Goal: Task Accomplishment & Management: Manage account settings

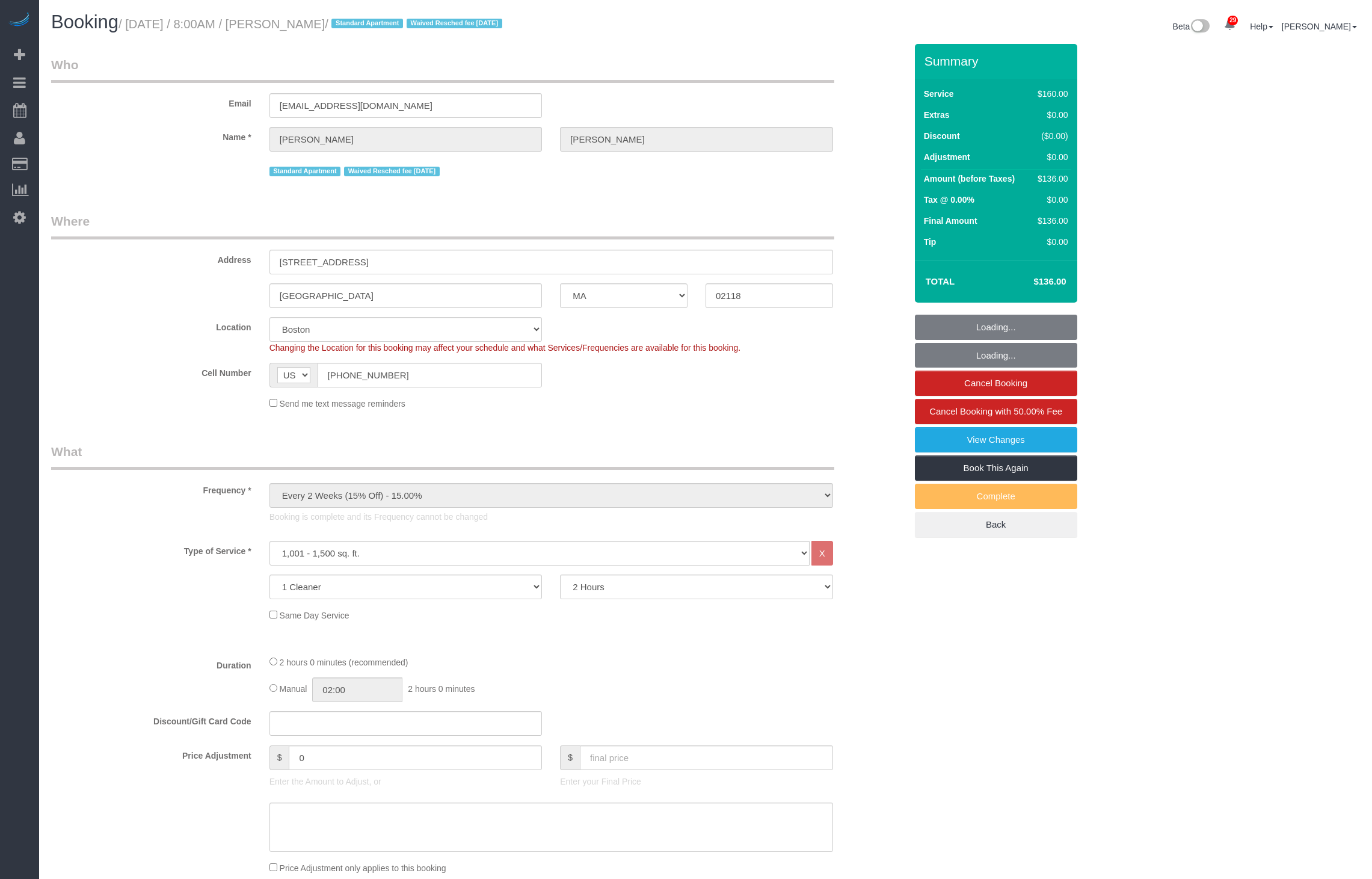
select select "MA"
select select "spot6"
select select "number:89"
select select "number:90"
select select "number:15"
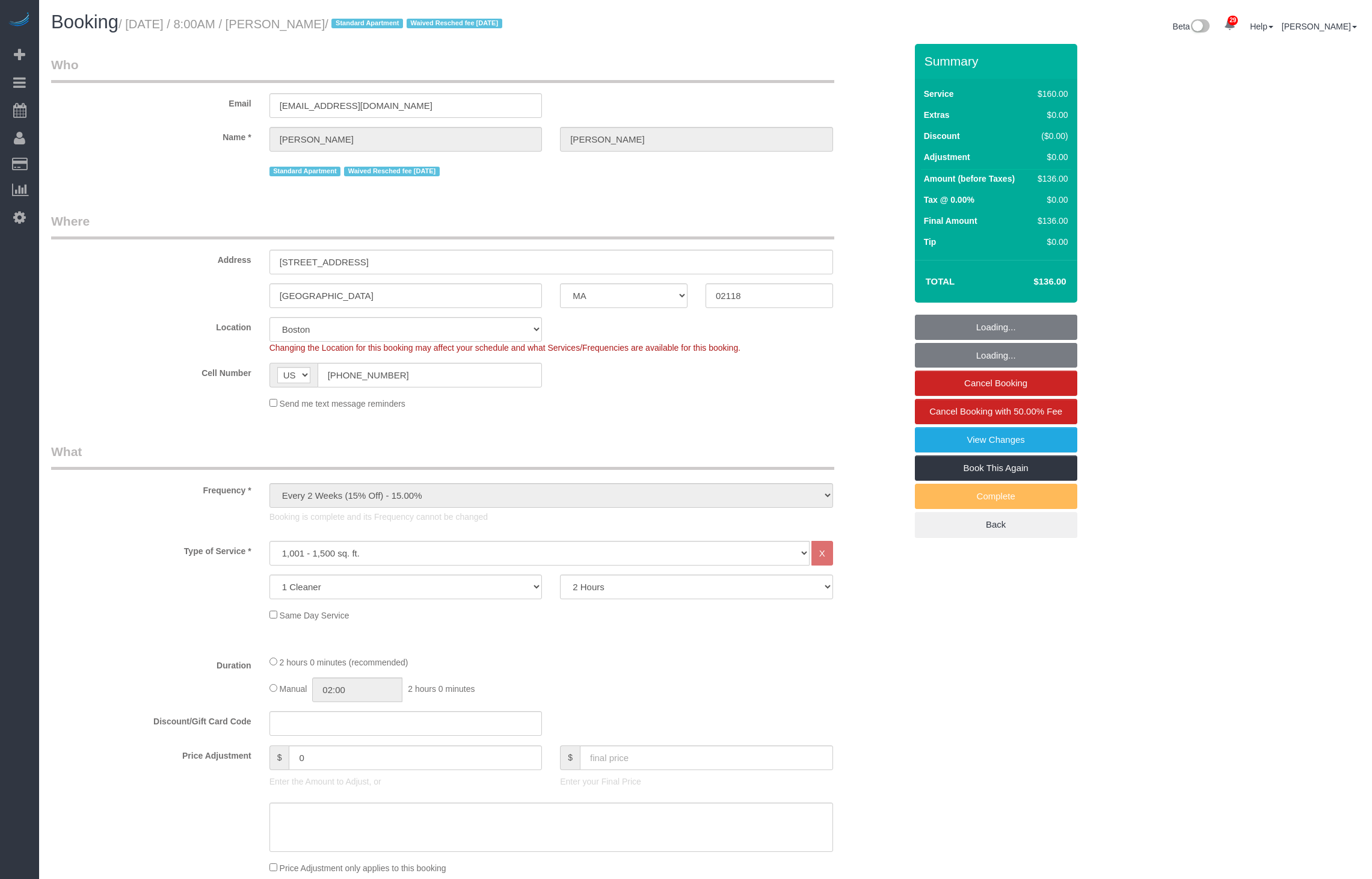
select select "number:7"
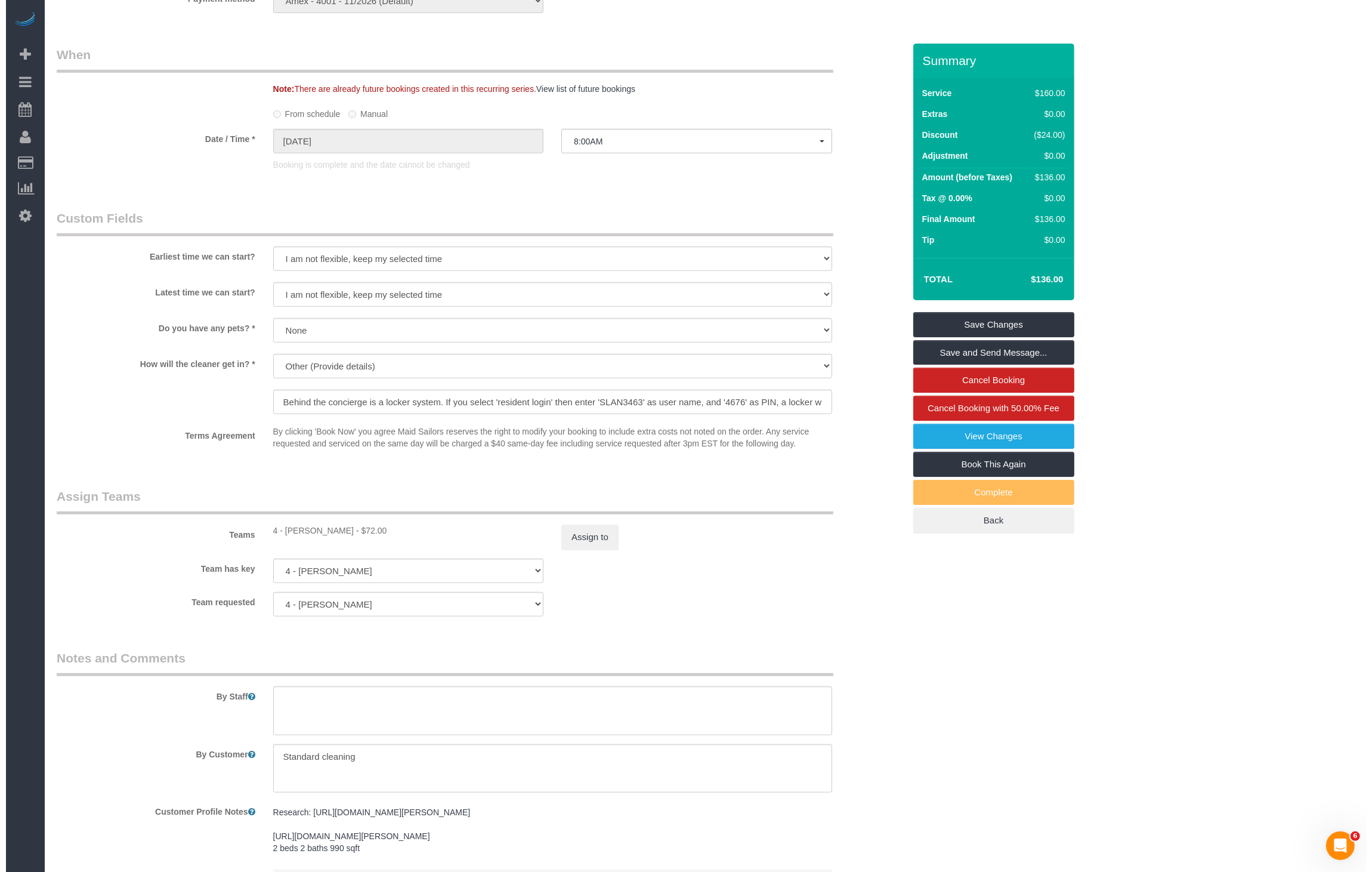
scroll to position [956, 0]
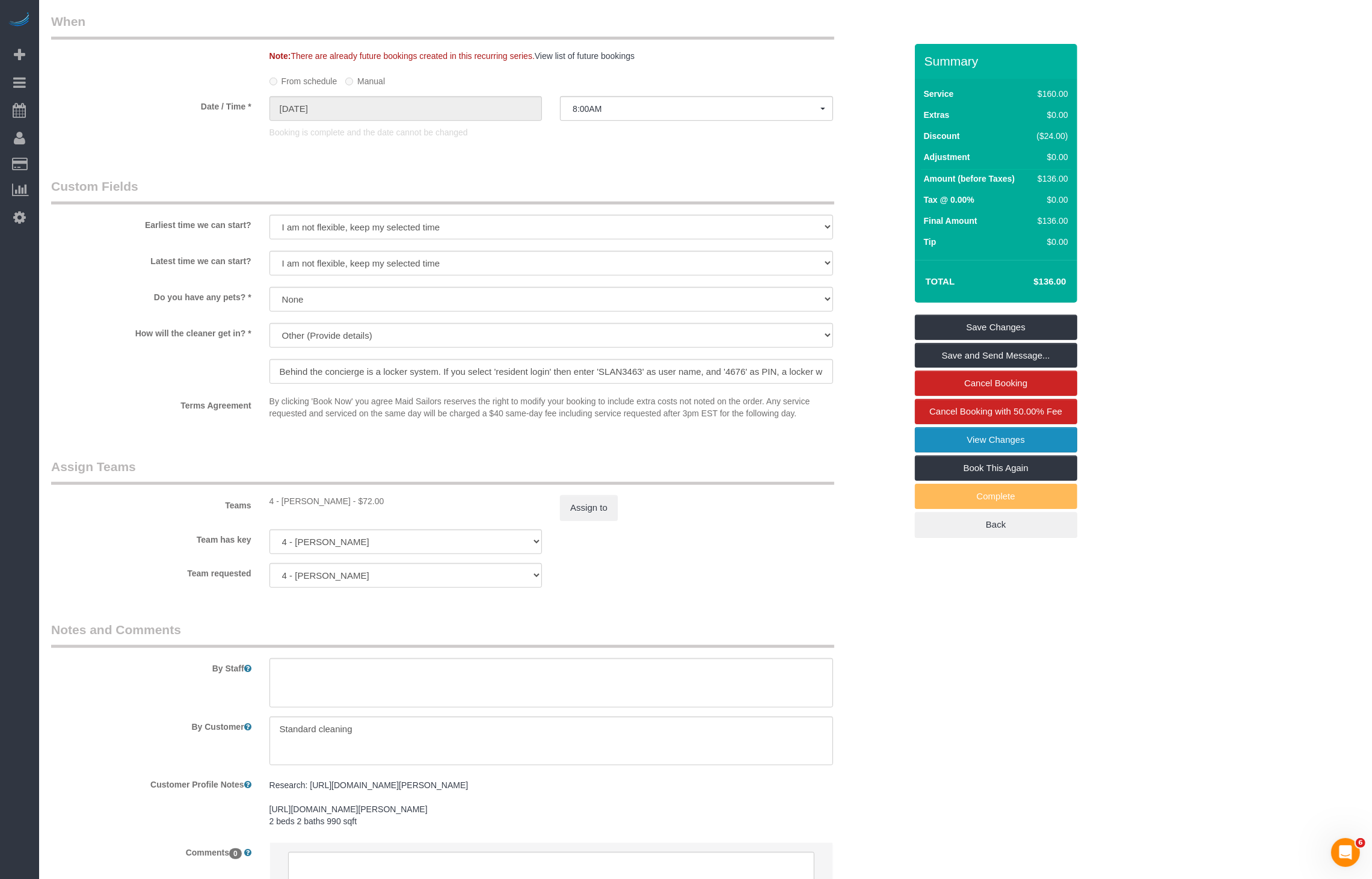
click at [1022, 434] on link "View Changes" at bounding box center [996, 440] width 162 height 25
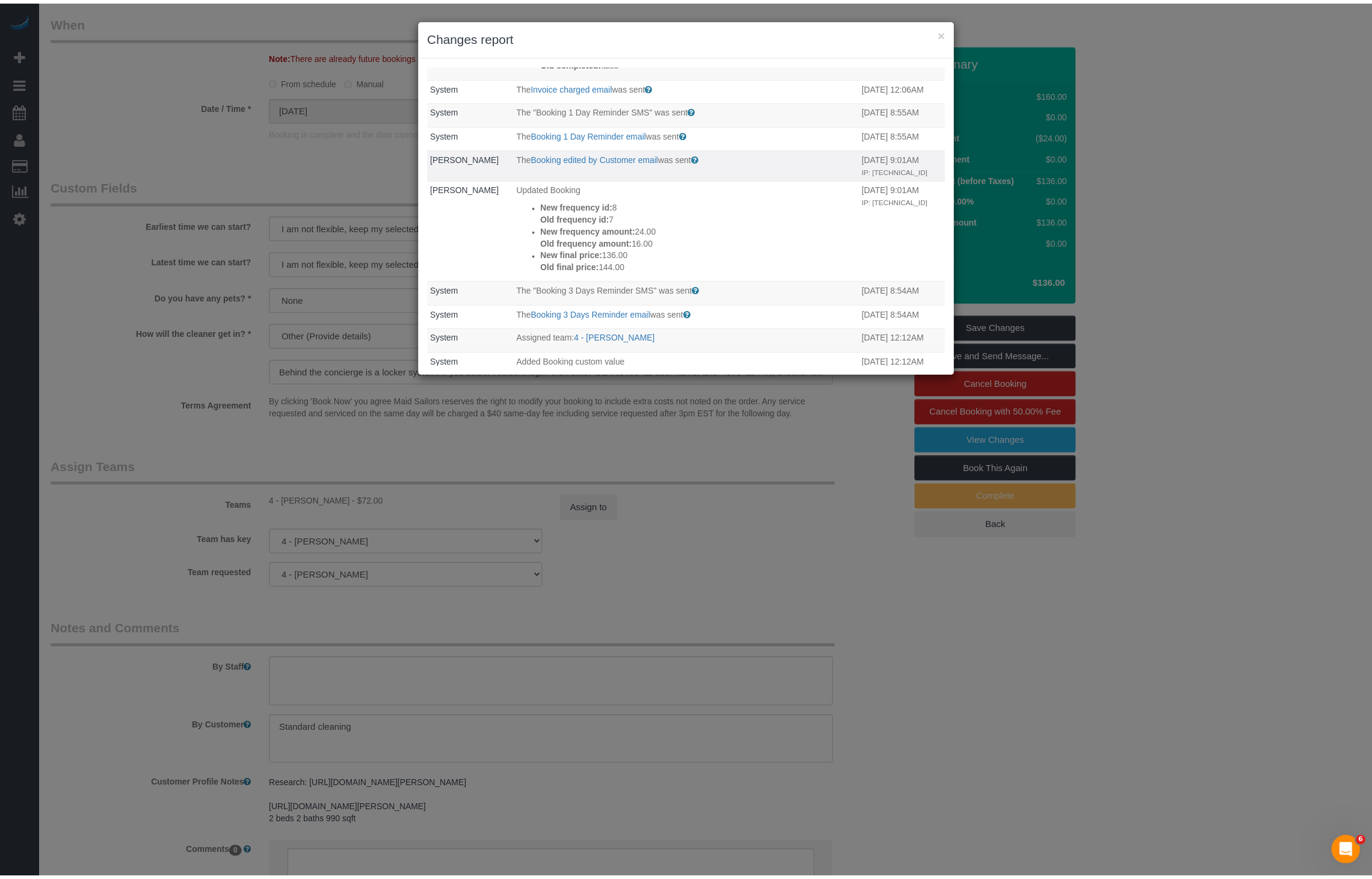
scroll to position [286, 0]
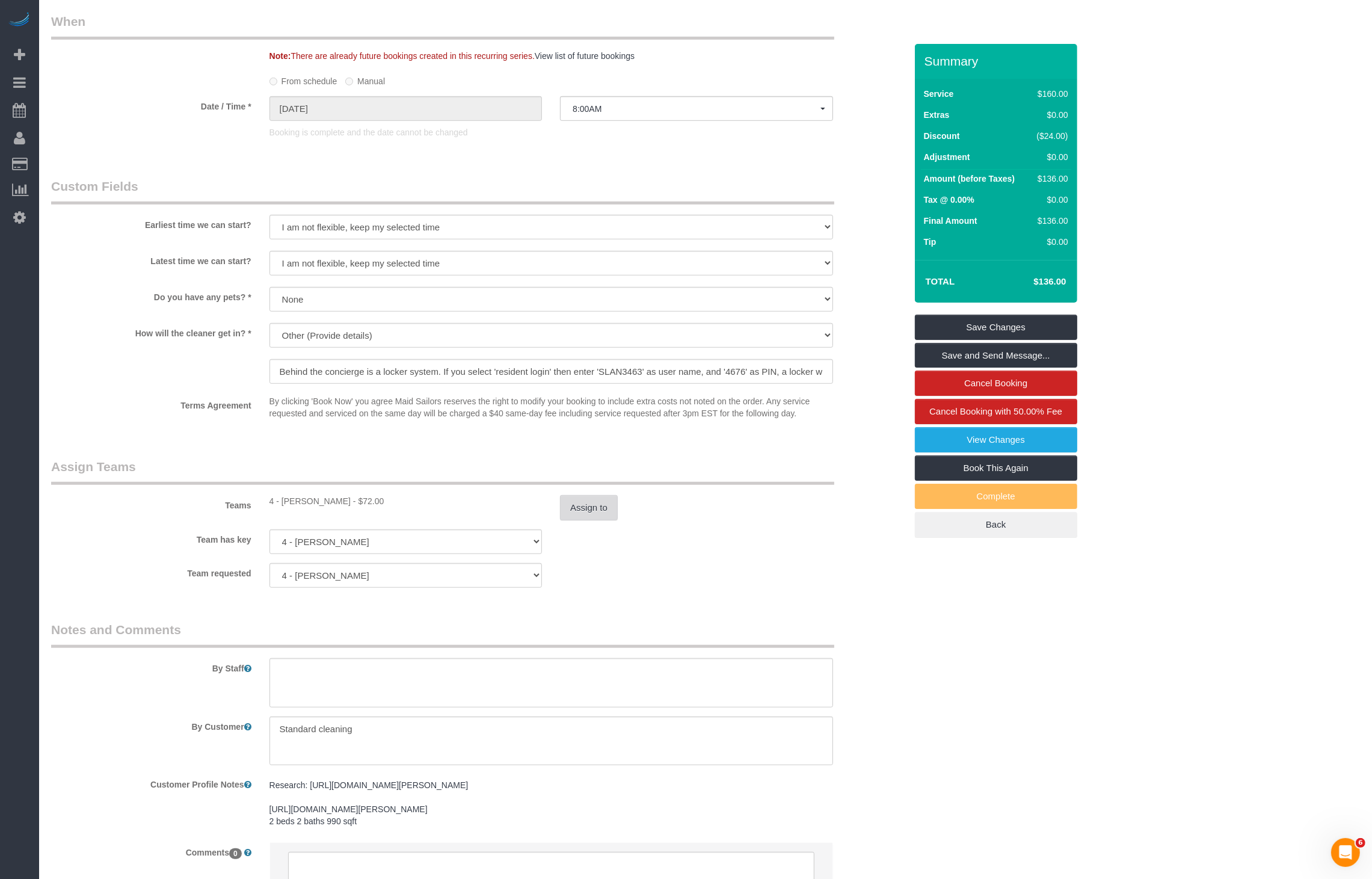
click at [579, 510] on button "Assign to" at bounding box center [588, 508] width 57 height 25
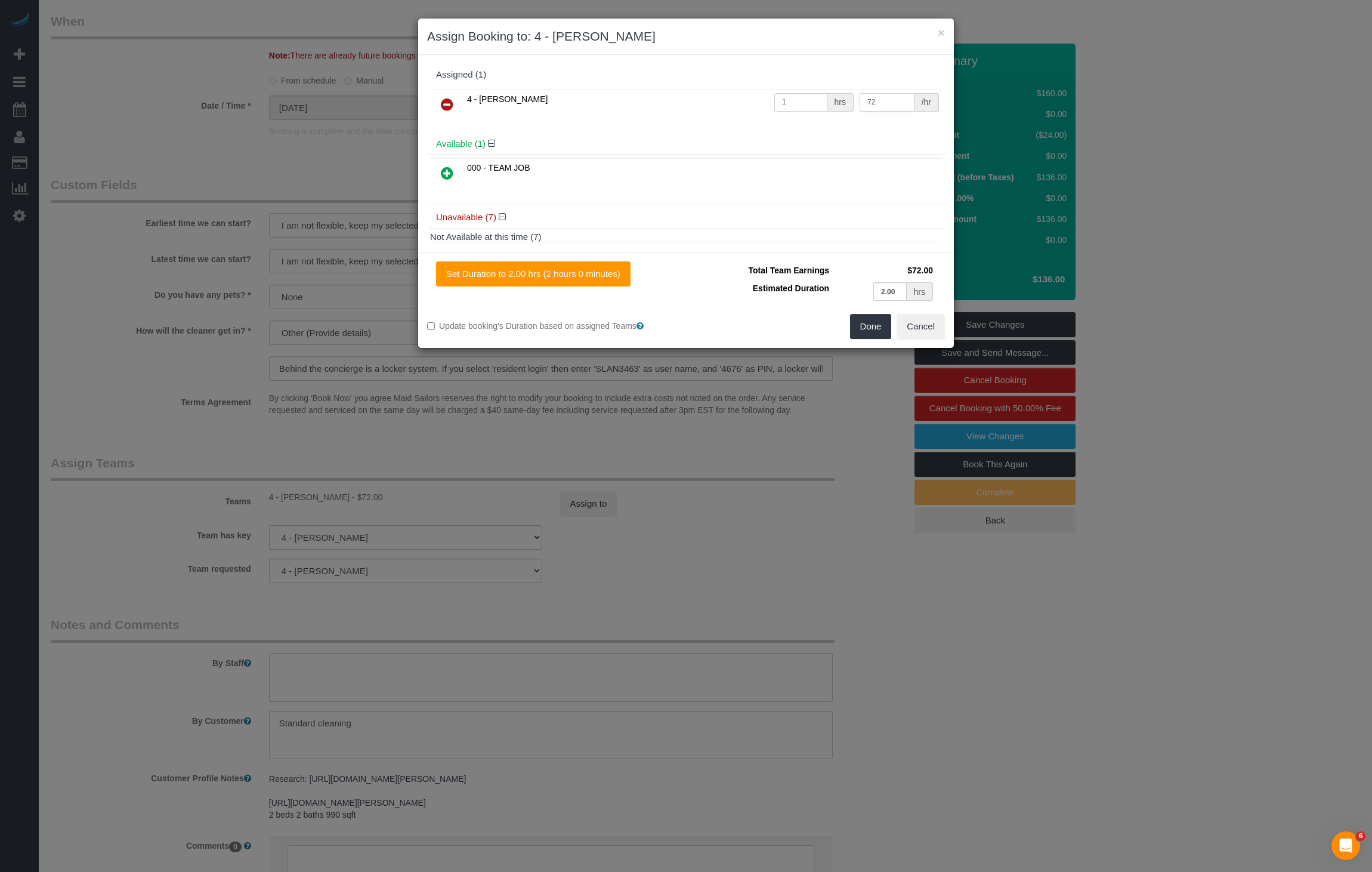
click at [869, 99] on input "72" at bounding box center [886, 102] width 54 height 18
click at [868, 99] on input "72" at bounding box center [886, 102] width 54 height 18
type input "68"
click at [841, 324] on div "Done Cancel" at bounding box center [819, 326] width 267 height 25
click at [849, 325] on div "Done Cancel" at bounding box center [819, 326] width 267 height 25
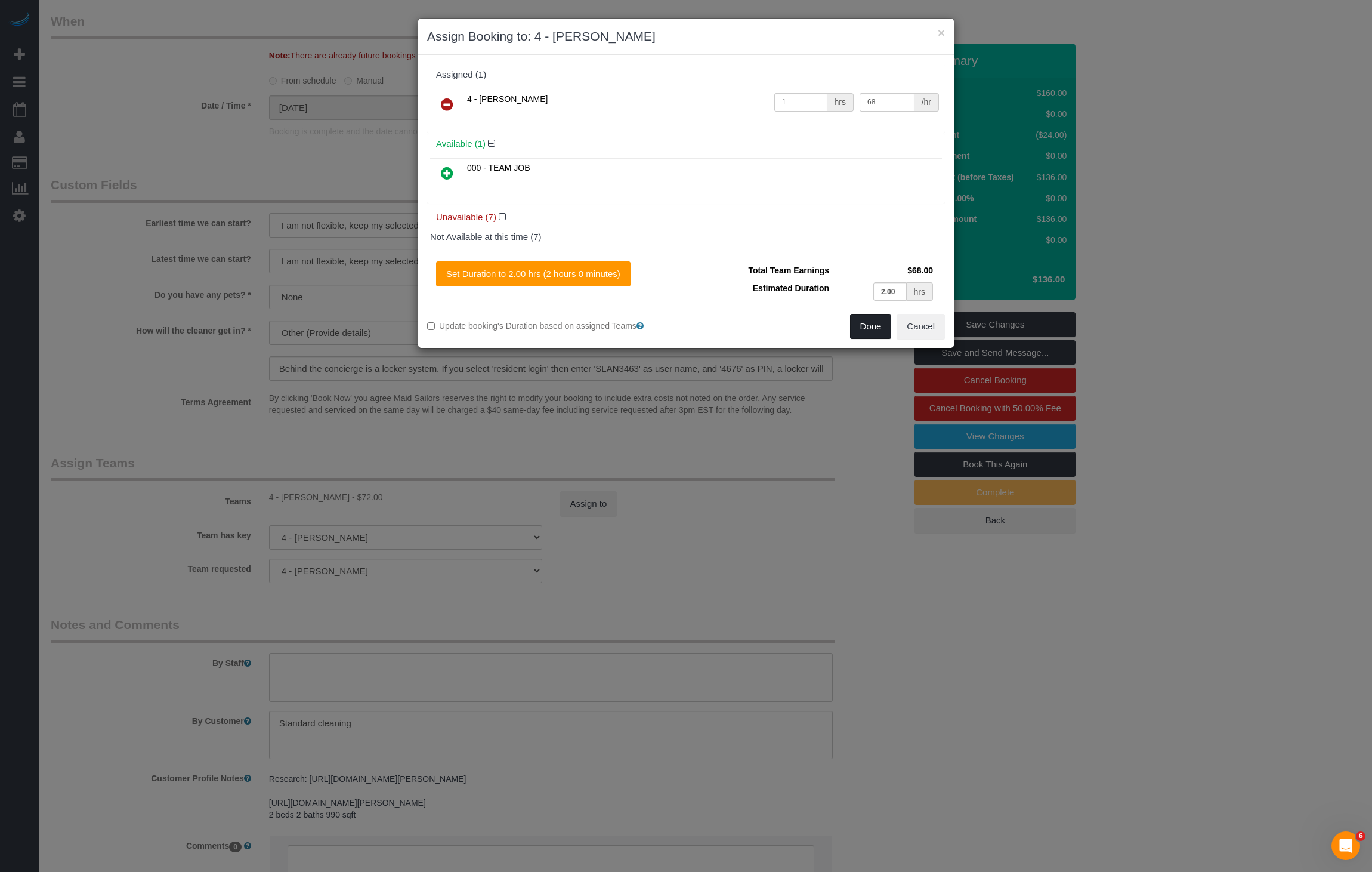
click at [854, 326] on button "Done" at bounding box center [871, 326] width 42 height 25
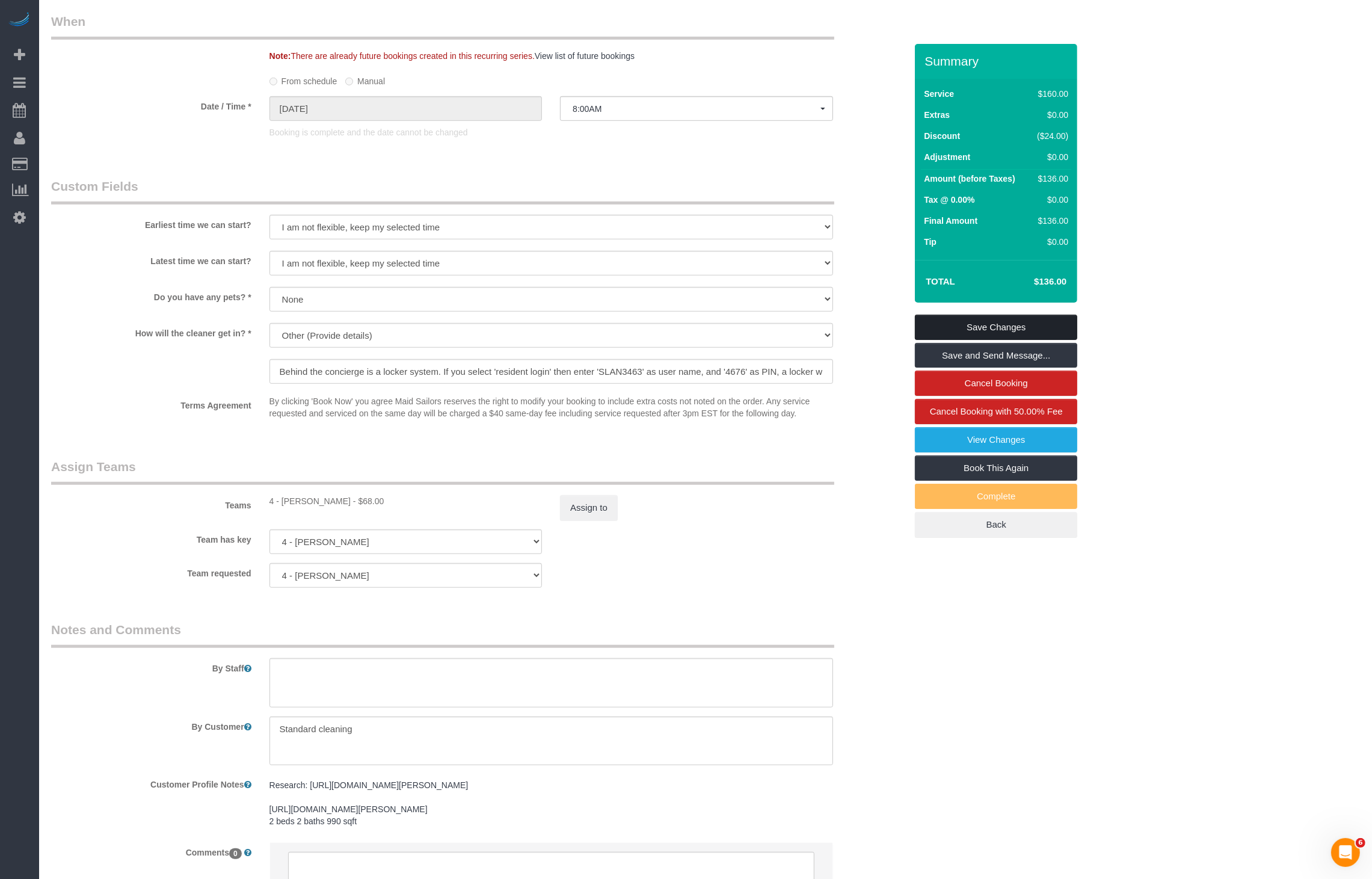
click at [975, 315] on link "Save Changes" at bounding box center [996, 327] width 162 height 25
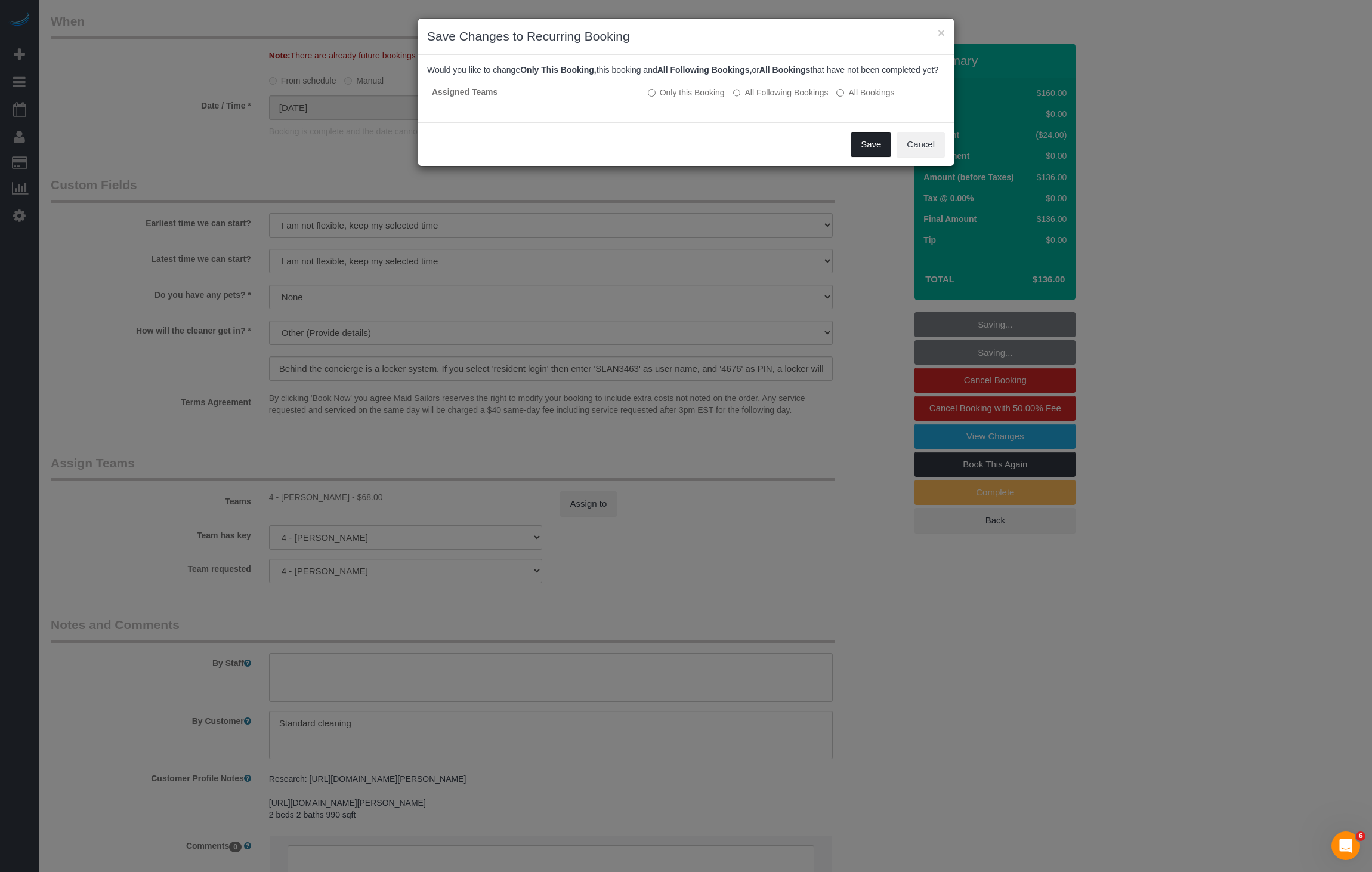
click at [862, 157] on button "Save" at bounding box center [871, 144] width 40 height 25
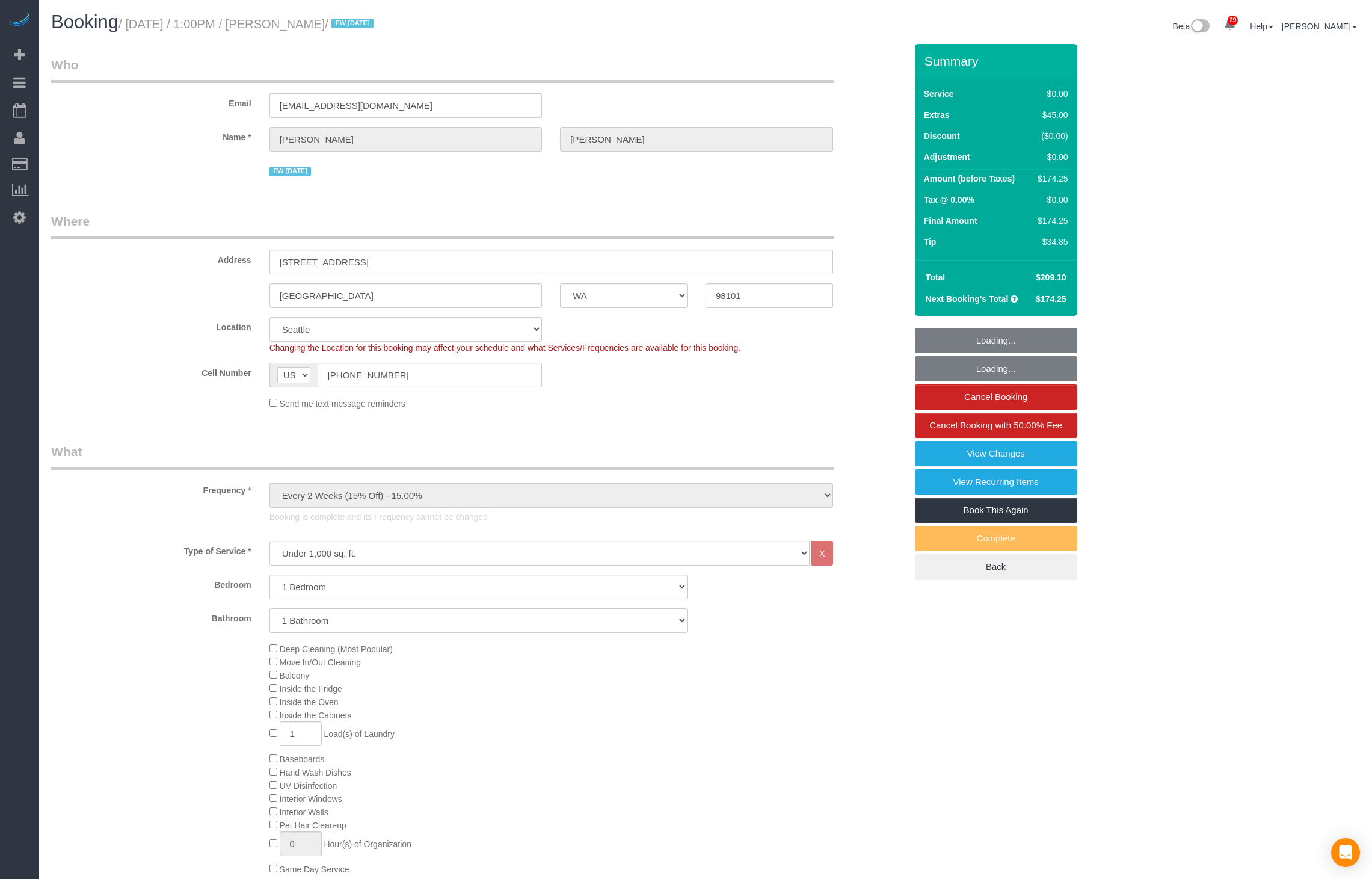
select select "WA"
select select "1"
select select "string:stripe-pm_1RAycQ4VGloSiKo70Gvyto8T"
select select "number:89"
select select "number:90"
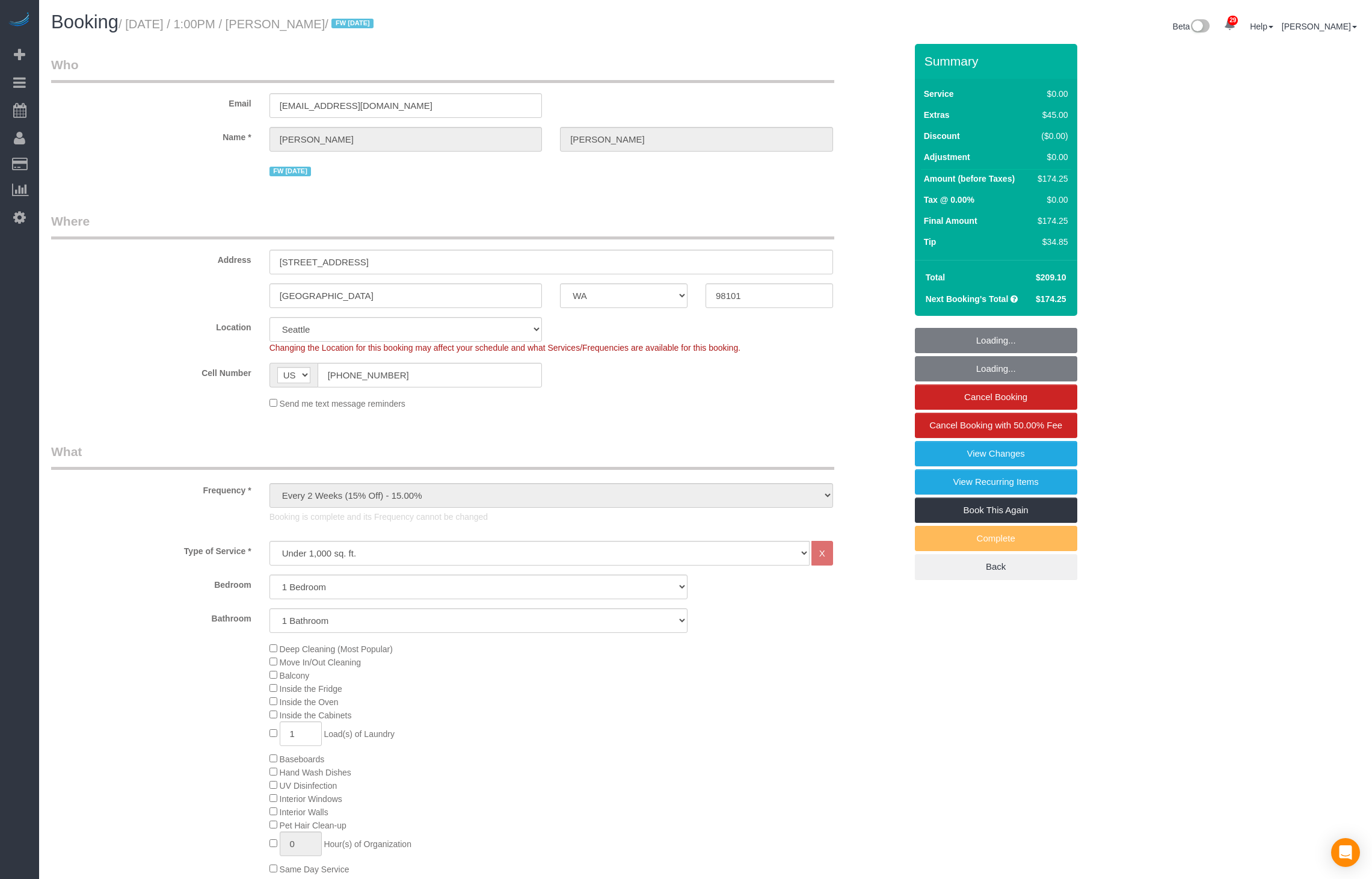
select select "number:15"
select select "number:7"
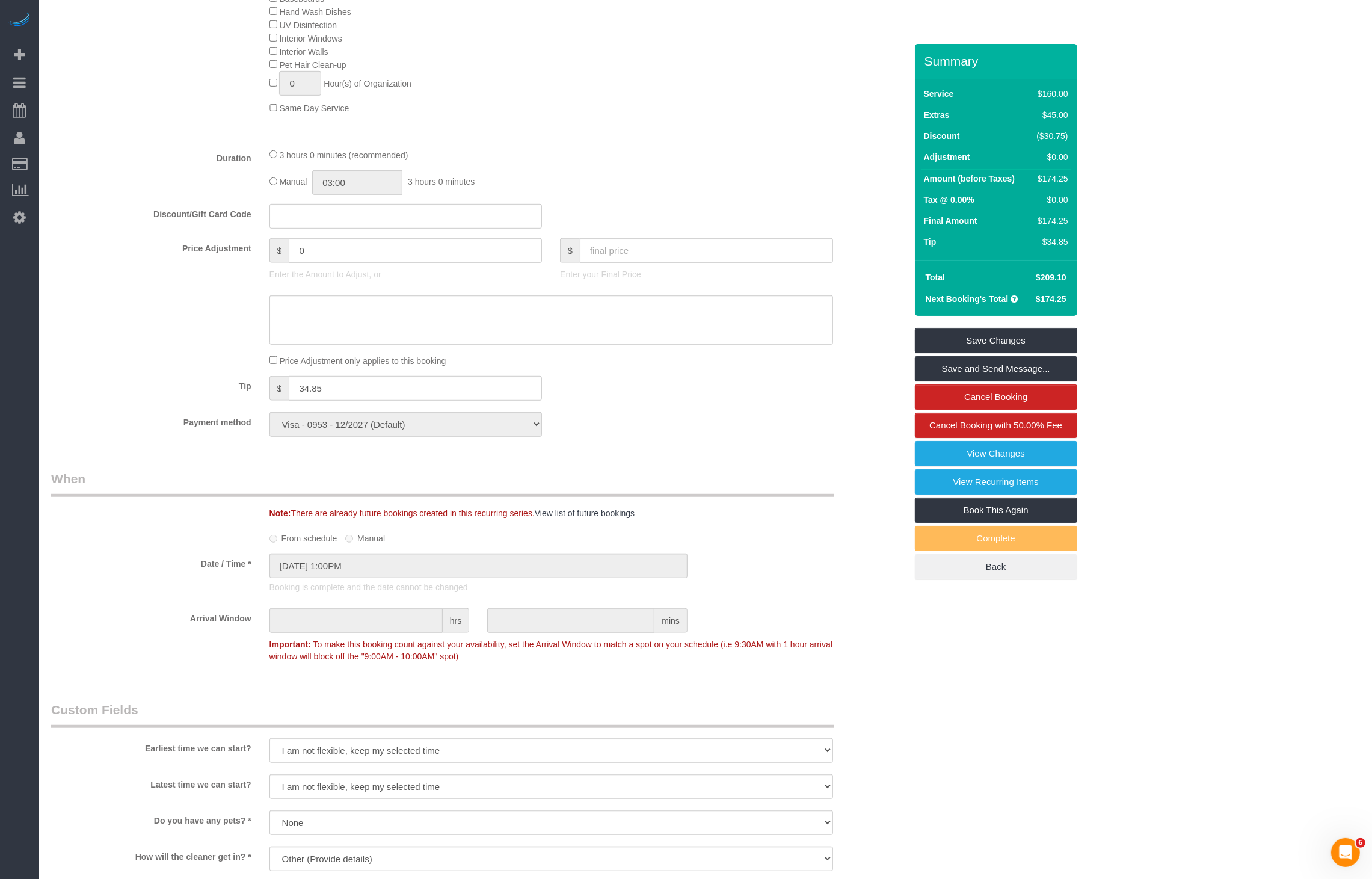
scroll to position [1204, 0]
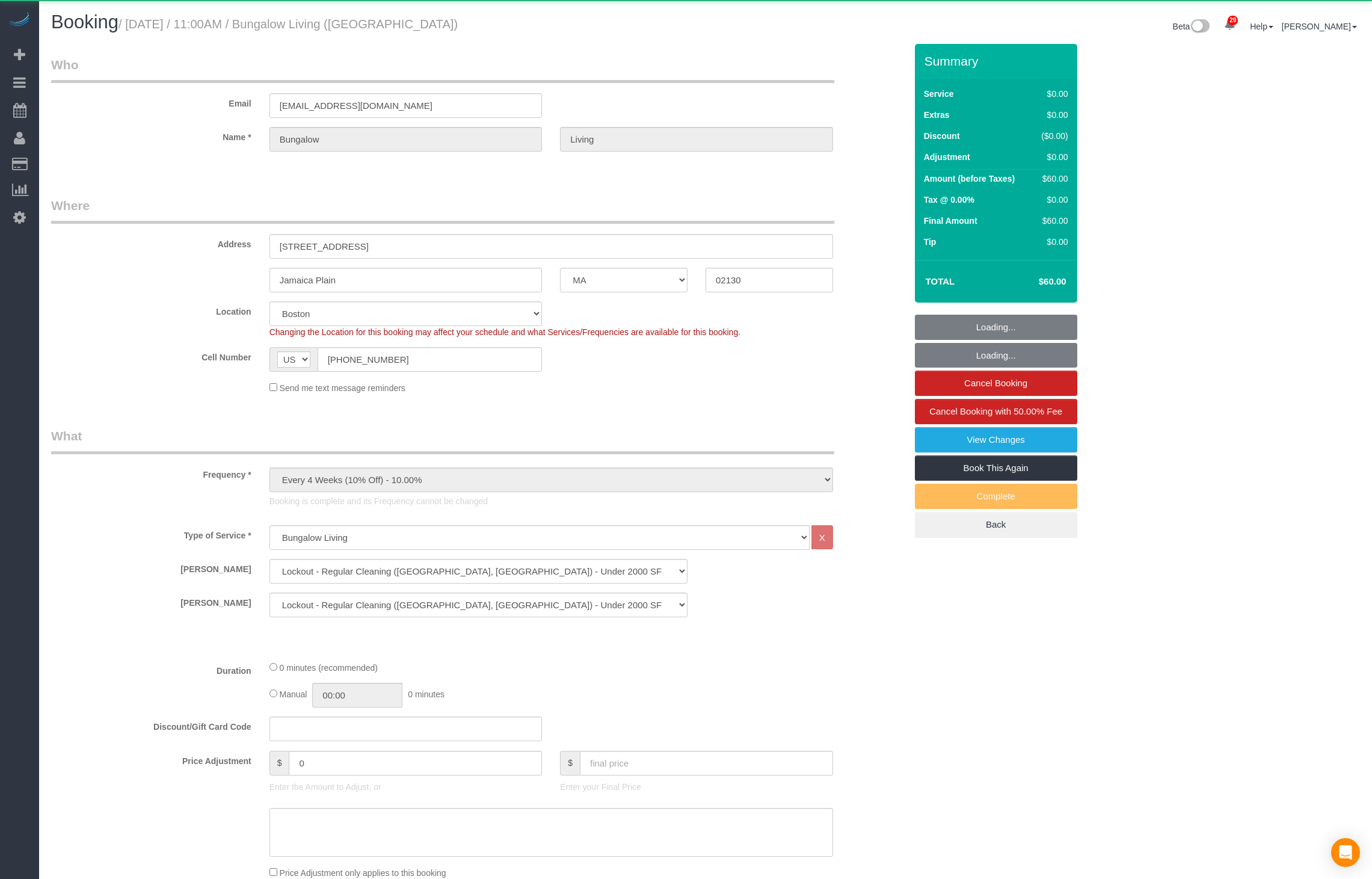
select select "MA"
select select "13"
select select "number:89"
select select "number:90"
select select "number:15"
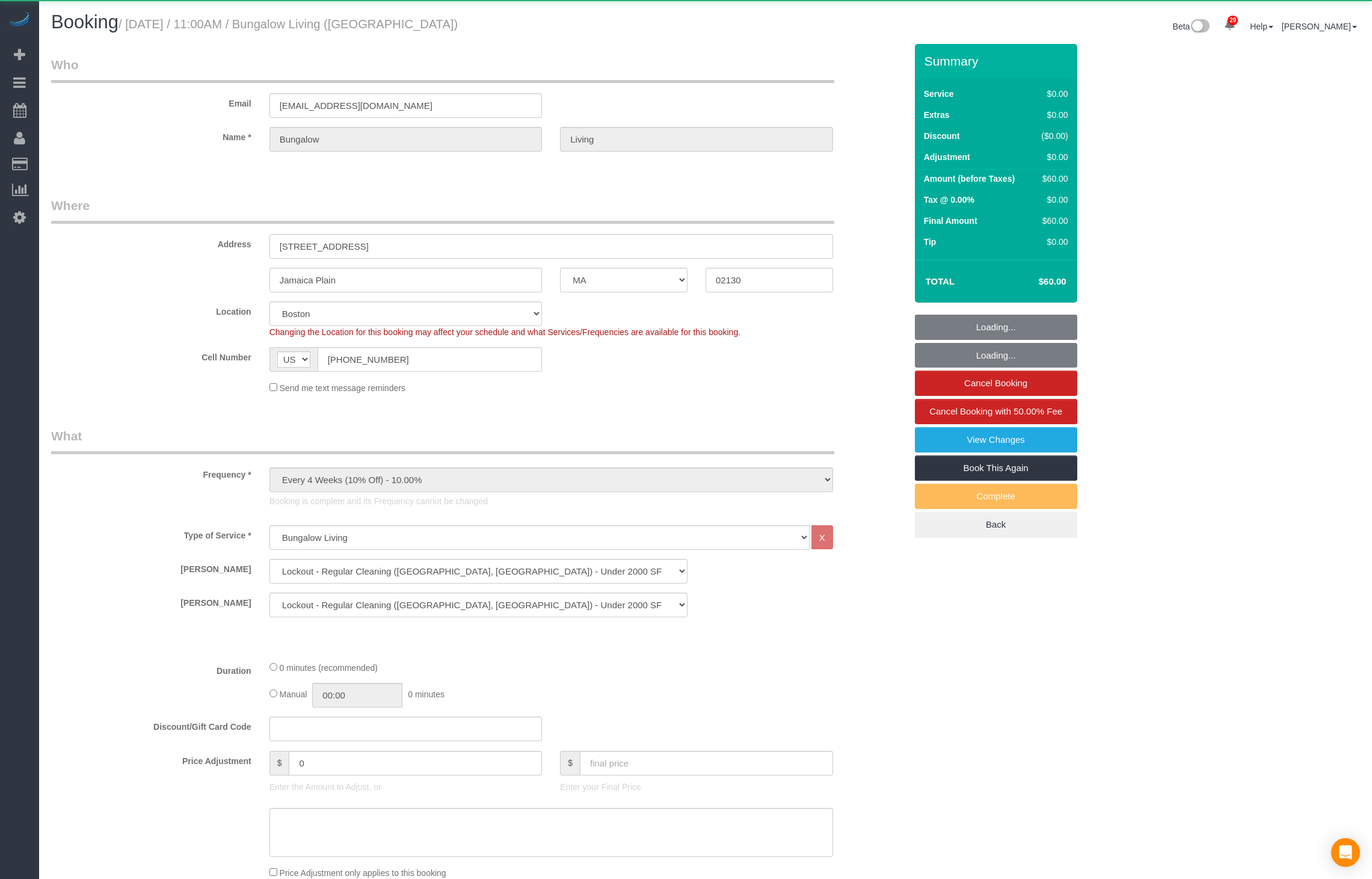
select select "number:7"
select select "number:21"
select select "spot6"
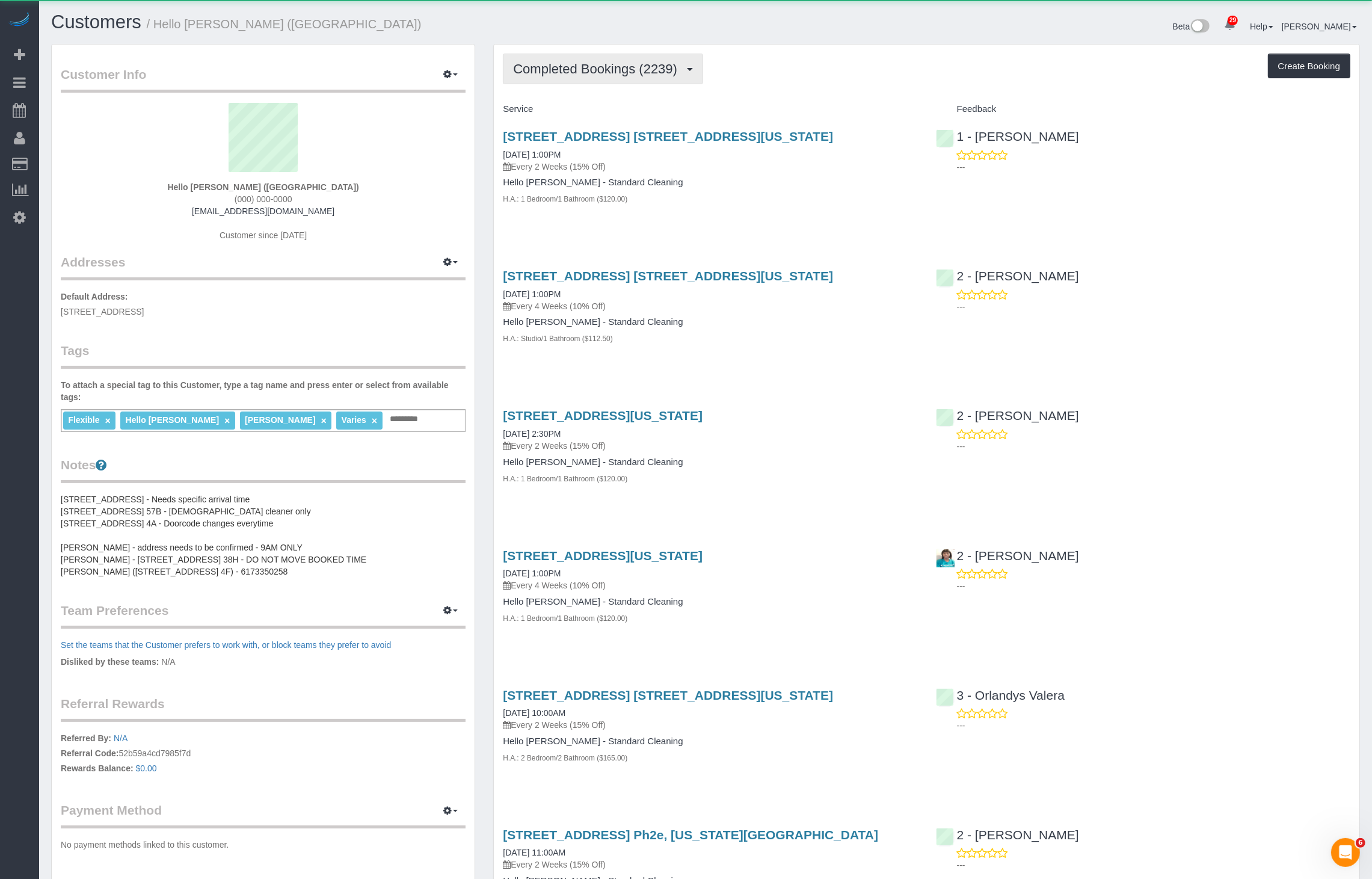
click at [635, 69] on span "Completed Bookings (2239)" at bounding box center [598, 69] width 170 height 15
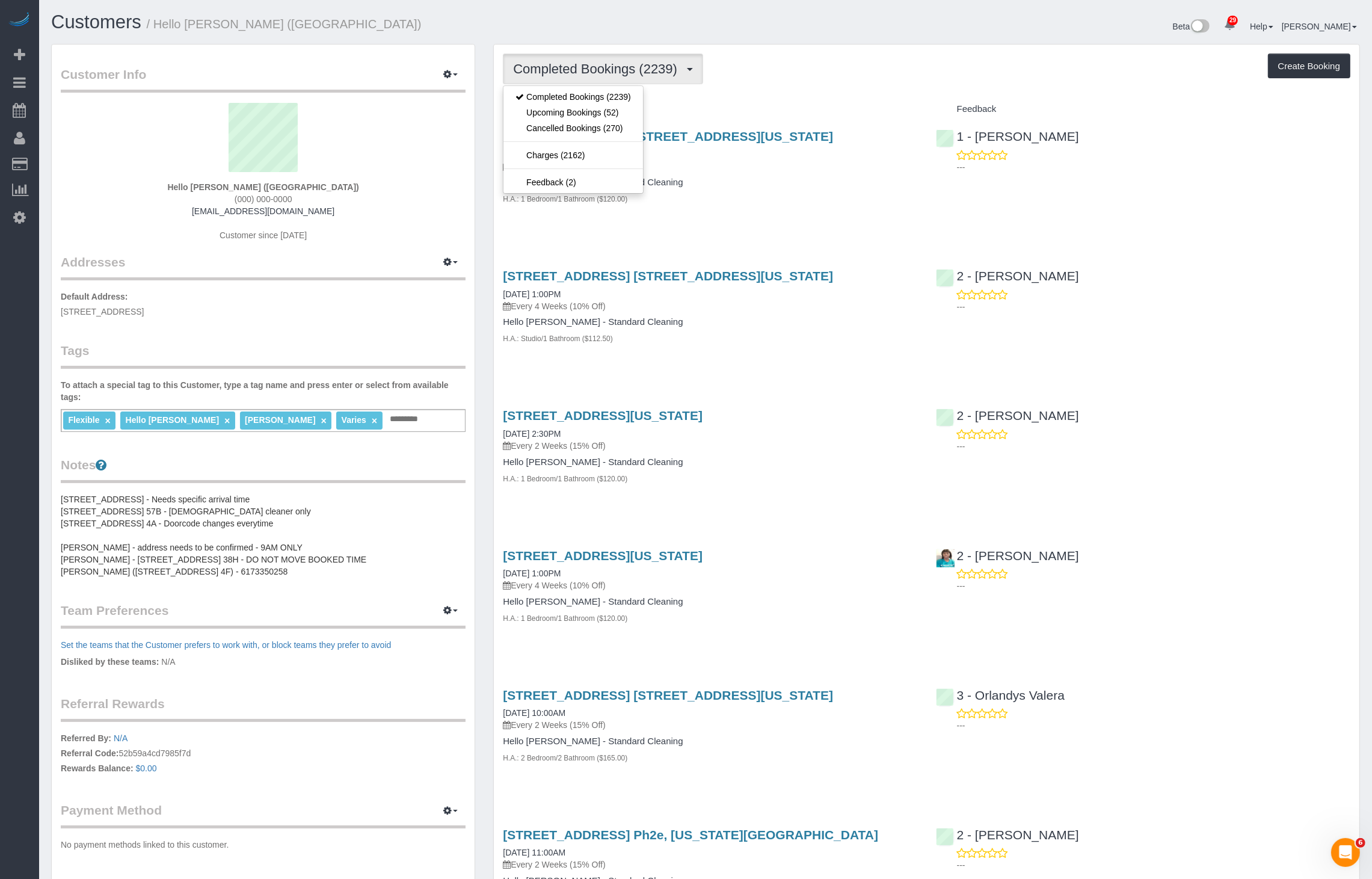
click at [850, 66] on div "Completed Bookings (2239) Completed Bookings (2239) Upcoming Bookings (52) Canc…" at bounding box center [927, 68] width 848 height 30
click at [626, 74] on span "Completed Bookings (2239)" at bounding box center [598, 69] width 170 height 15
click at [593, 117] on link "Upcoming Bookings (52)" at bounding box center [573, 112] width 139 height 15
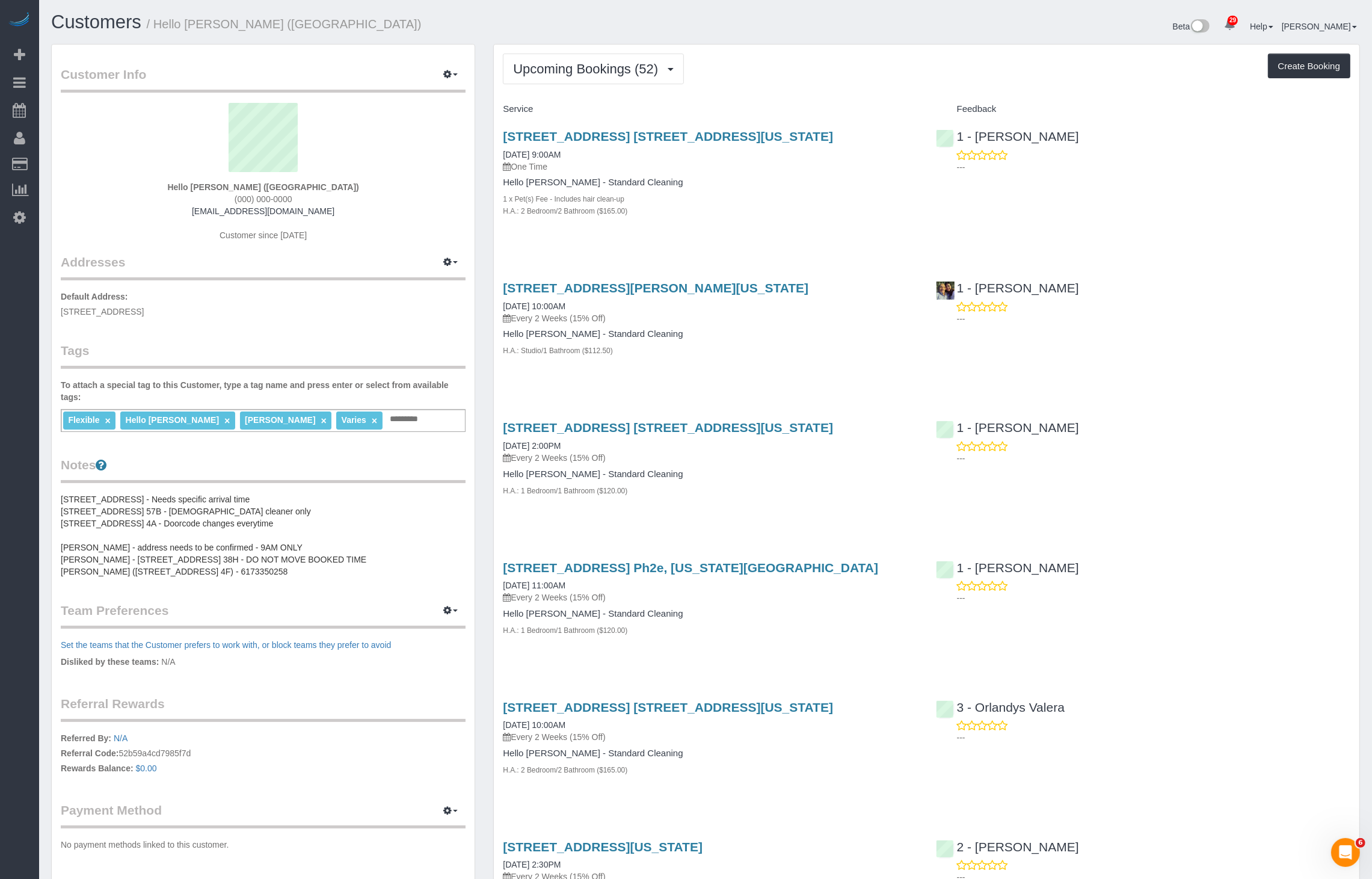
scroll to position [1559, 0]
